Goal: Task Accomplishment & Management: Manage account settings

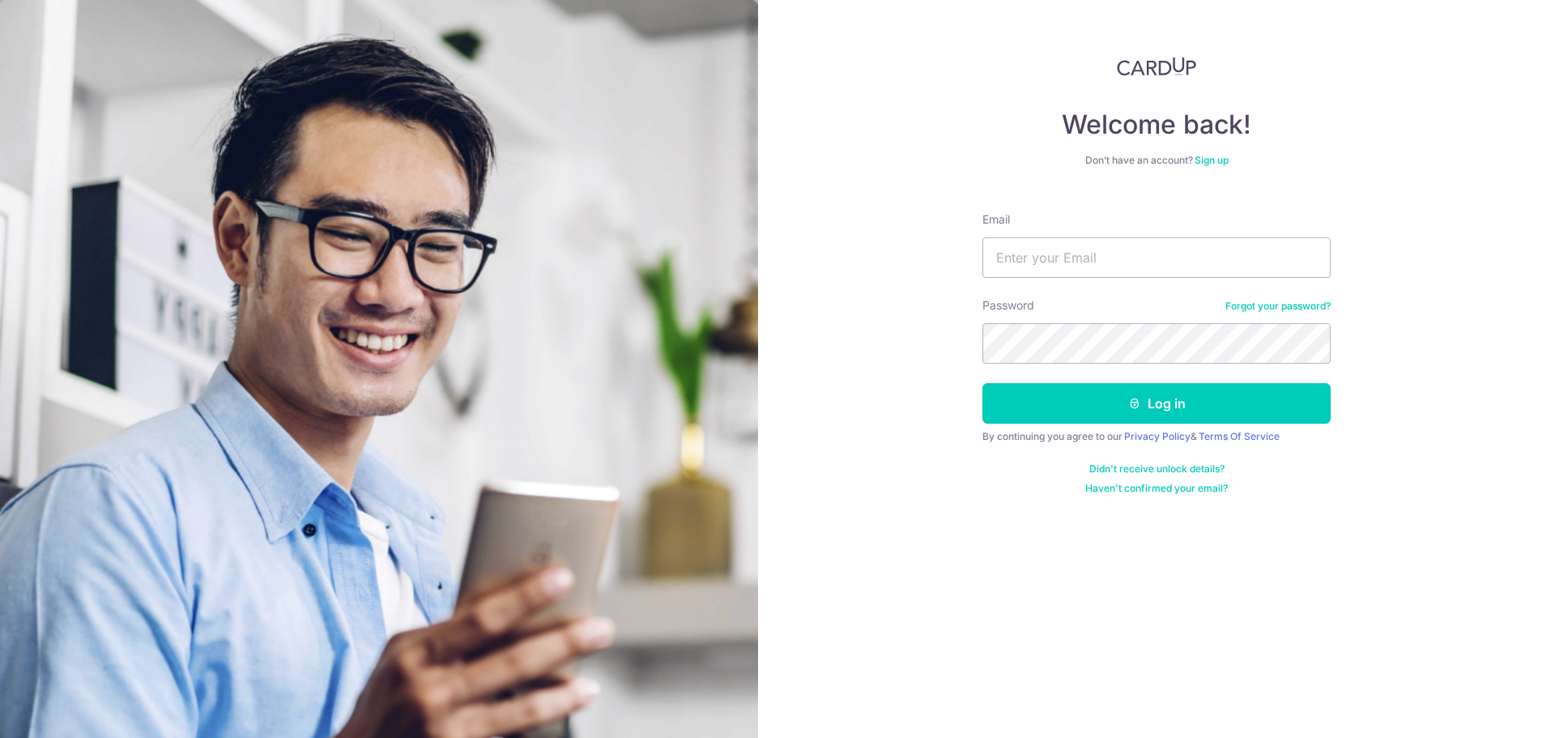
type input "ken.ngan@ck-shipping.com"
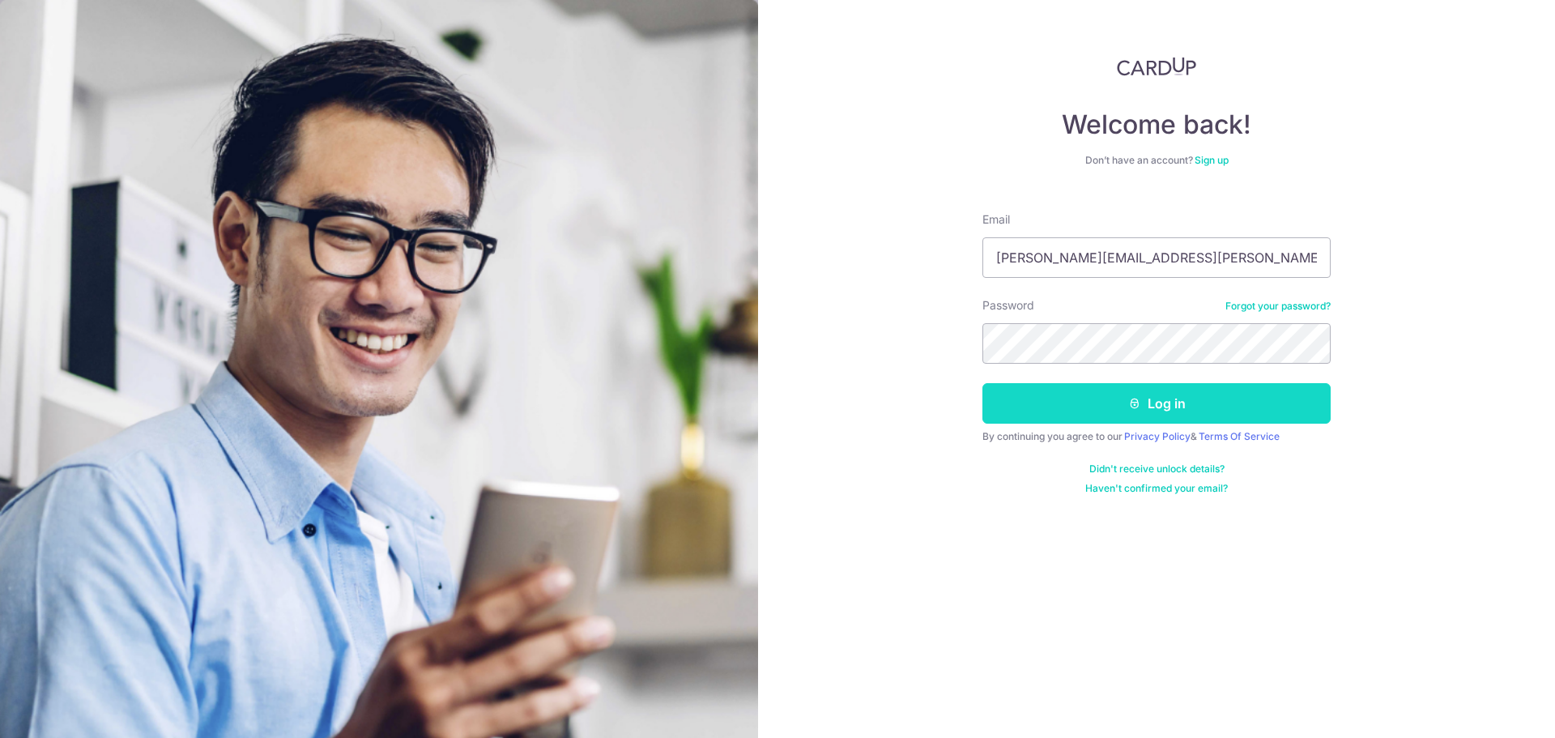
click at [1143, 406] on button "Log in" at bounding box center [1156, 403] width 348 height 40
